Goal: Navigation & Orientation: Understand site structure

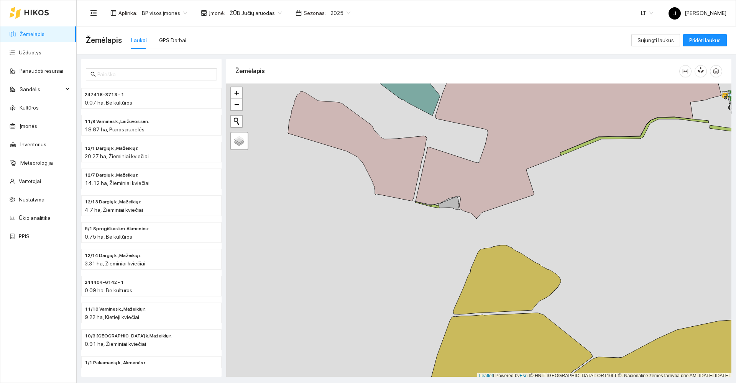
scroll to position [2, 0]
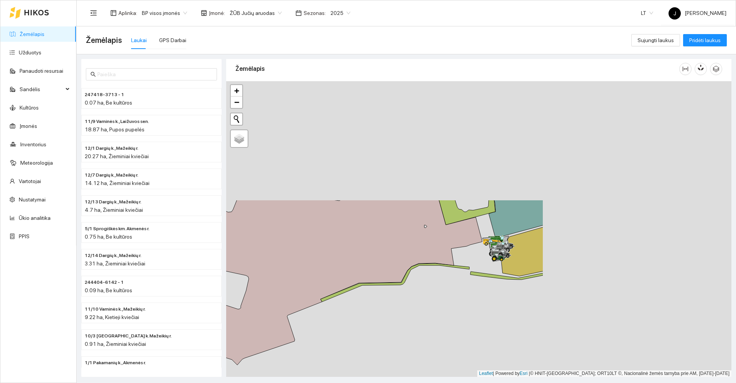
drag, startPoint x: 573, startPoint y: 236, endPoint x: 293, endPoint y: 402, distance: 325.6
click at [293, 383] on html "Žemėlapis Užduotys Panaudoti resursai Sandėlis Kultūros Įmonės Inventorius Mete…" at bounding box center [368, 191] width 736 height 383
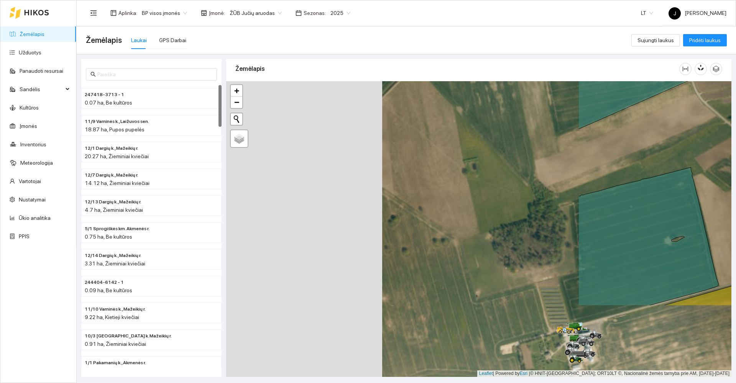
drag, startPoint x: 358, startPoint y: 281, endPoint x: 697, endPoint y: 183, distance: 352.7
click at [697, 183] on div at bounding box center [478, 229] width 505 height 296
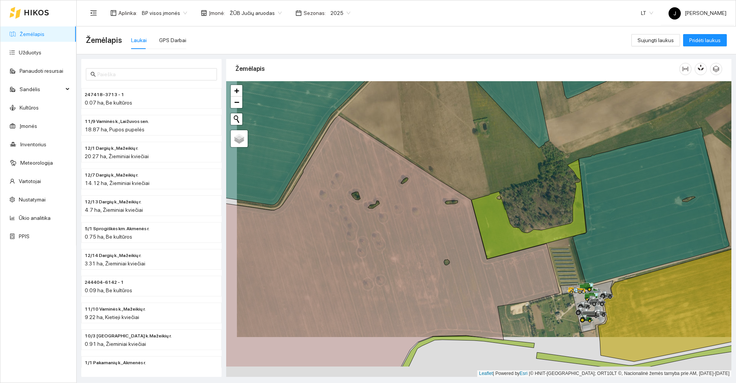
drag, startPoint x: 484, startPoint y: 268, endPoint x: 483, endPoint y: 182, distance: 86.3
click at [489, 189] on icon at bounding box center [373, 241] width 374 height 252
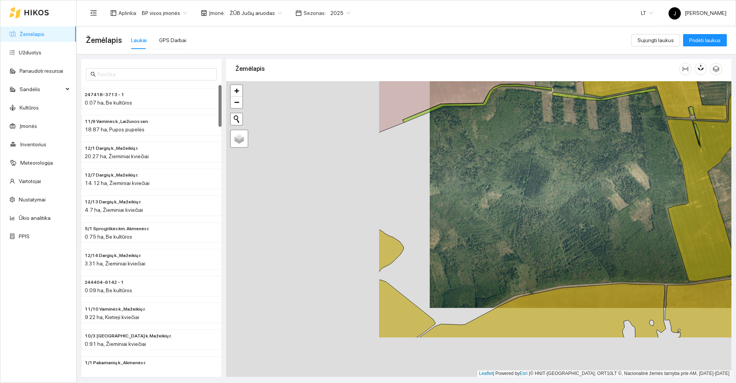
drag, startPoint x: 357, startPoint y: 235, endPoint x: 540, endPoint y: 182, distance: 190.2
click at [540, 182] on div at bounding box center [478, 229] width 505 height 296
